Goal: Task Accomplishment & Management: Manage account settings

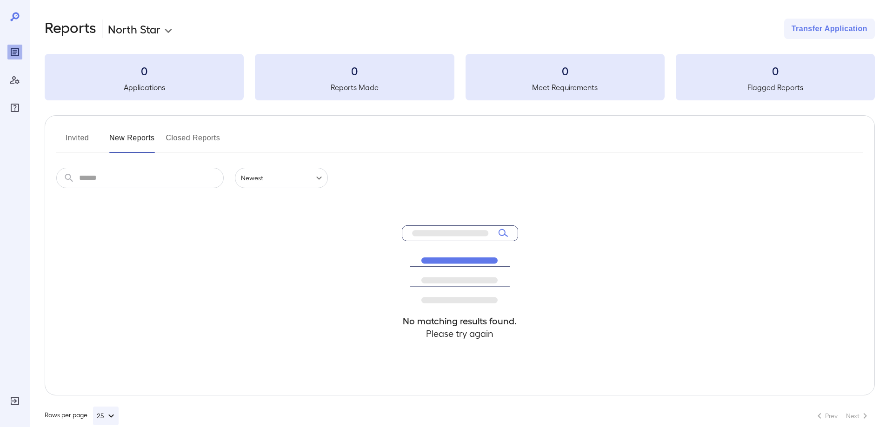
click at [81, 134] on button "Invited" at bounding box center [77, 142] width 42 height 22
click at [123, 142] on button "New Reports" at bounding box center [132, 142] width 46 height 22
click at [185, 137] on button "Closed Reports" at bounding box center [193, 142] width 54 height 22
click at [162, 34] on body "**********" at bounding box center [446, 213] width 893 height 427
click at [166, 41] on ul at bounding box center [142, 42] width 71 height 7
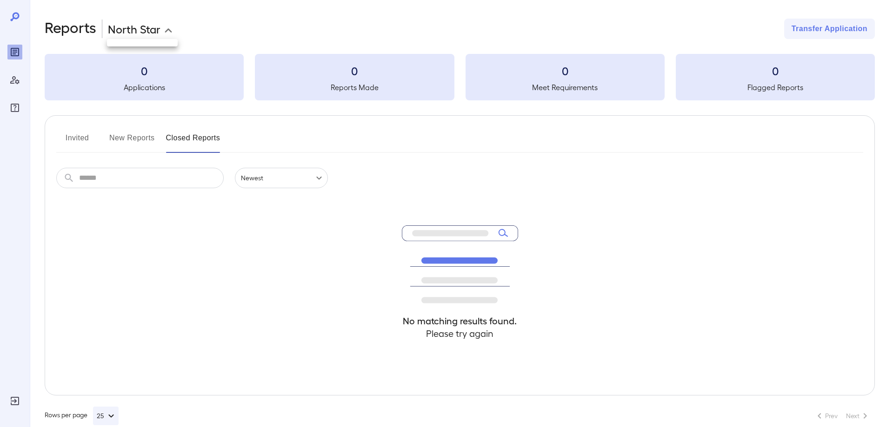
click at [11, 83] on div at bounding box center [446, 213] width 893 height 427
click at [16, 79] on icon "Manage Users" at bounding box center [14, 79] width 11 height 11
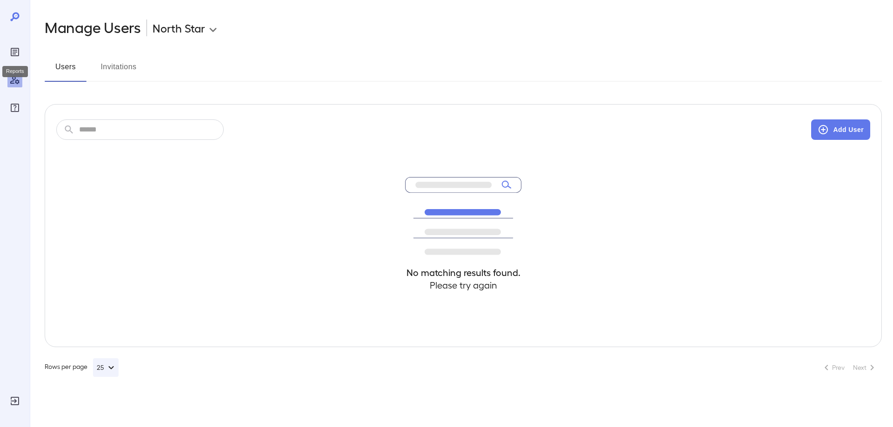
click at [16, 52] on icon "Reports" at bounding box center [15, 52] width 5 height 5
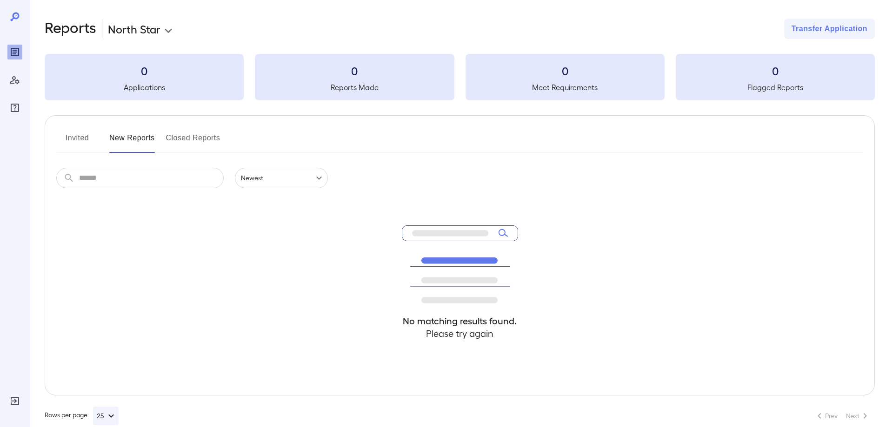
click at [193, 140] on button "Closed Reports" at bounding box center [193, 142] width 54 height 22
